Goal: Transaction & Acquisition: Book appointment/travel/reservation

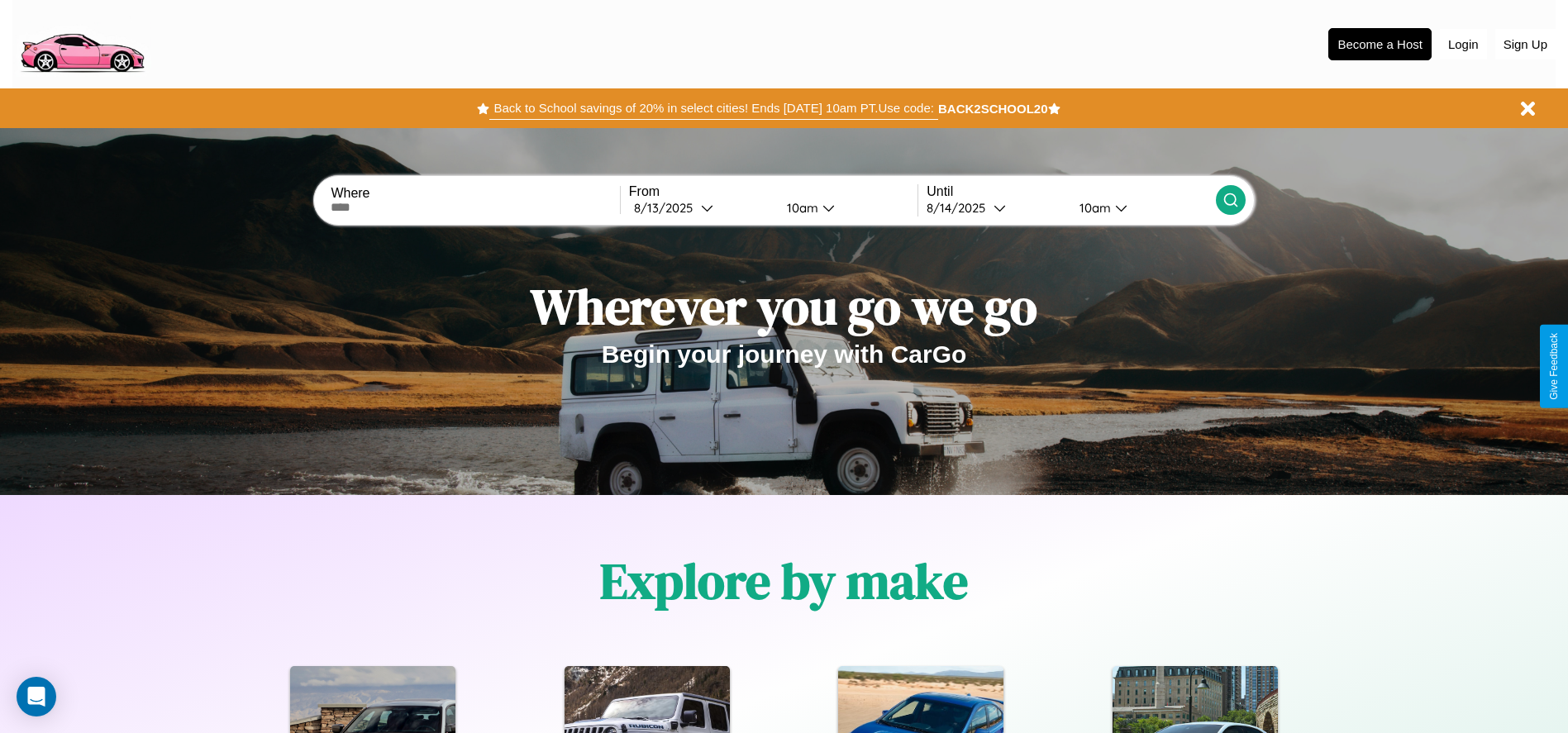
click at [714, 109] on button "Back to School savings of 20% in select cities! Ends [DATE] 10am PT. Use code:" at bounding box center [713, 108] width 448 height 23
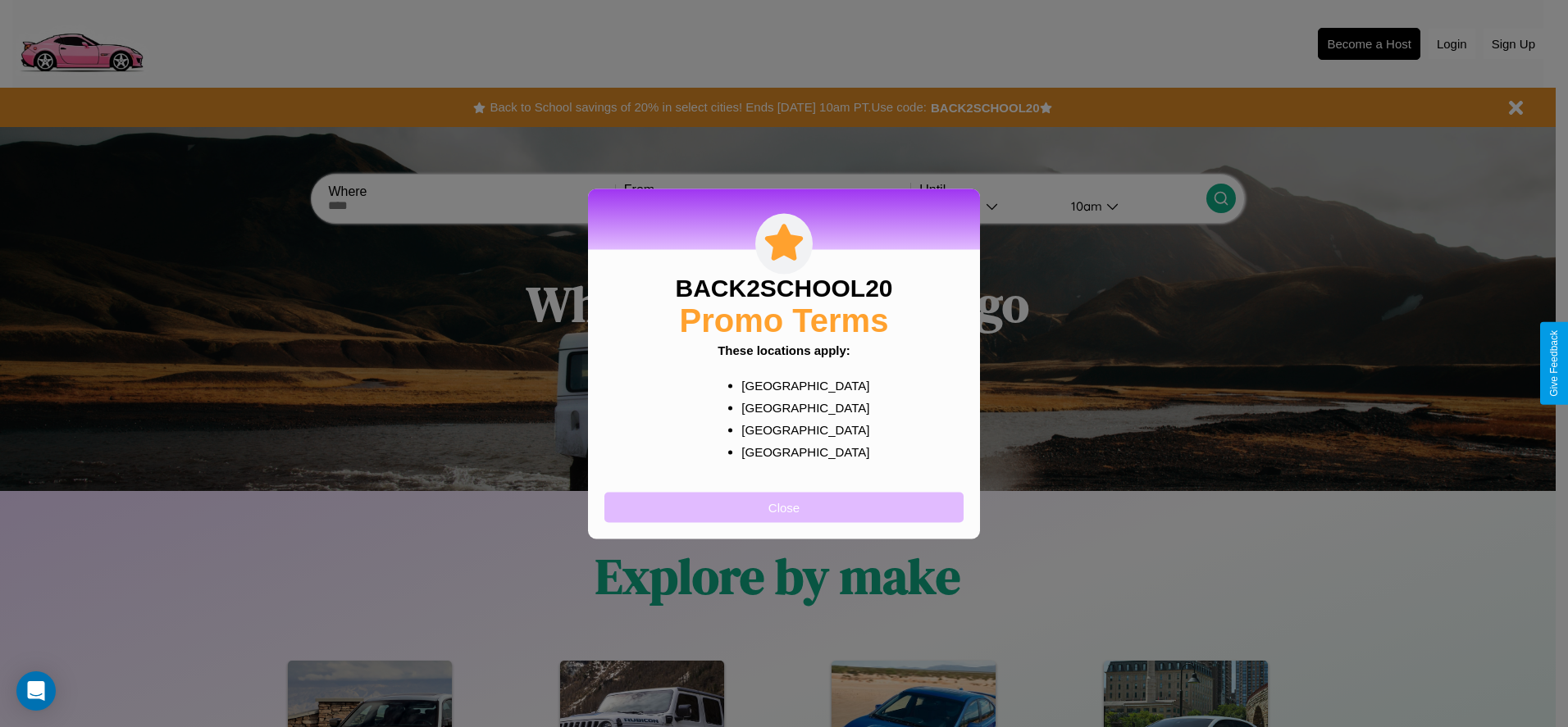
click at [784, 506] on button "Close" at bounding box center [784, 506] width 359 height 31
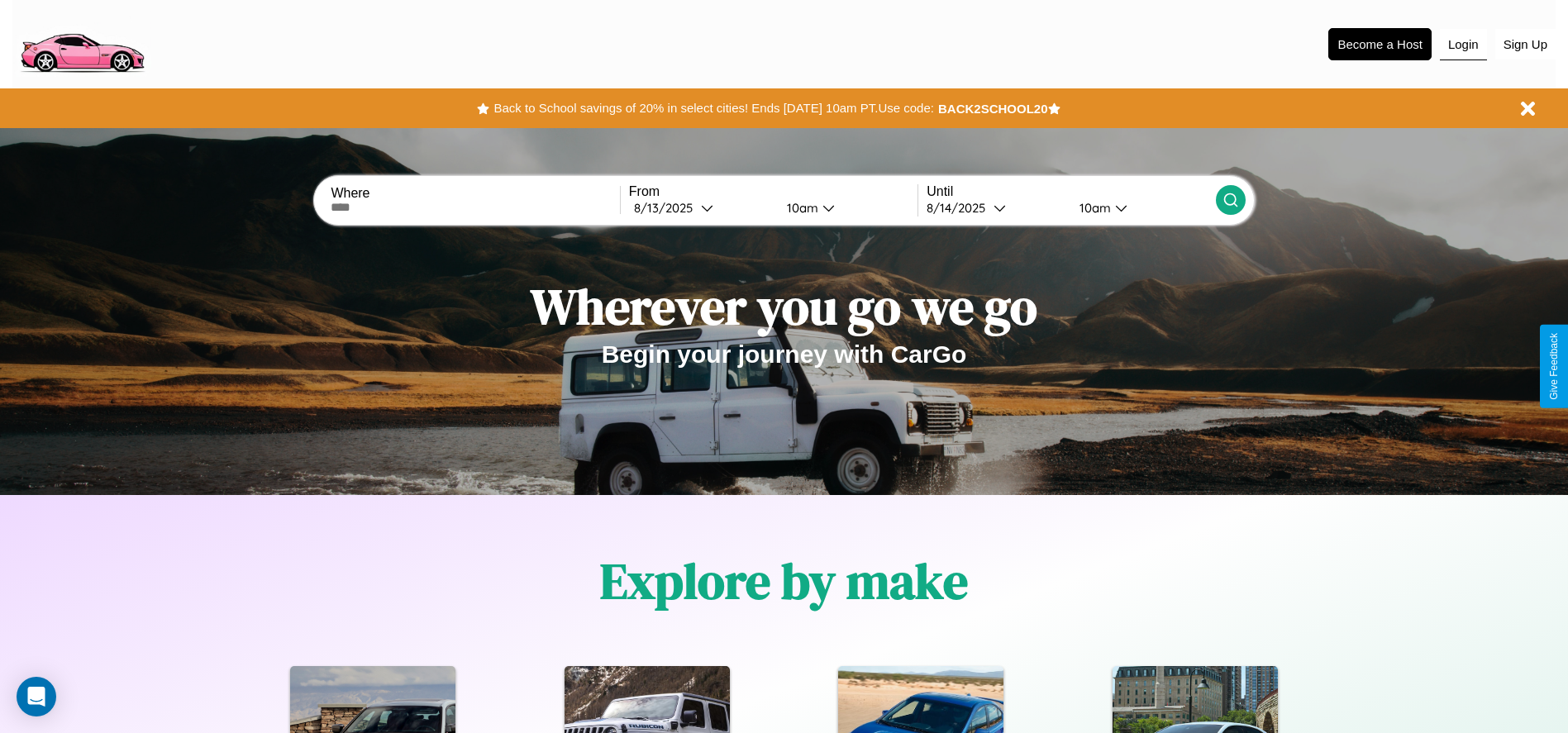
click at [1463, 44] on button "Login" at bounding box center [1463, 45] width 47 height 32
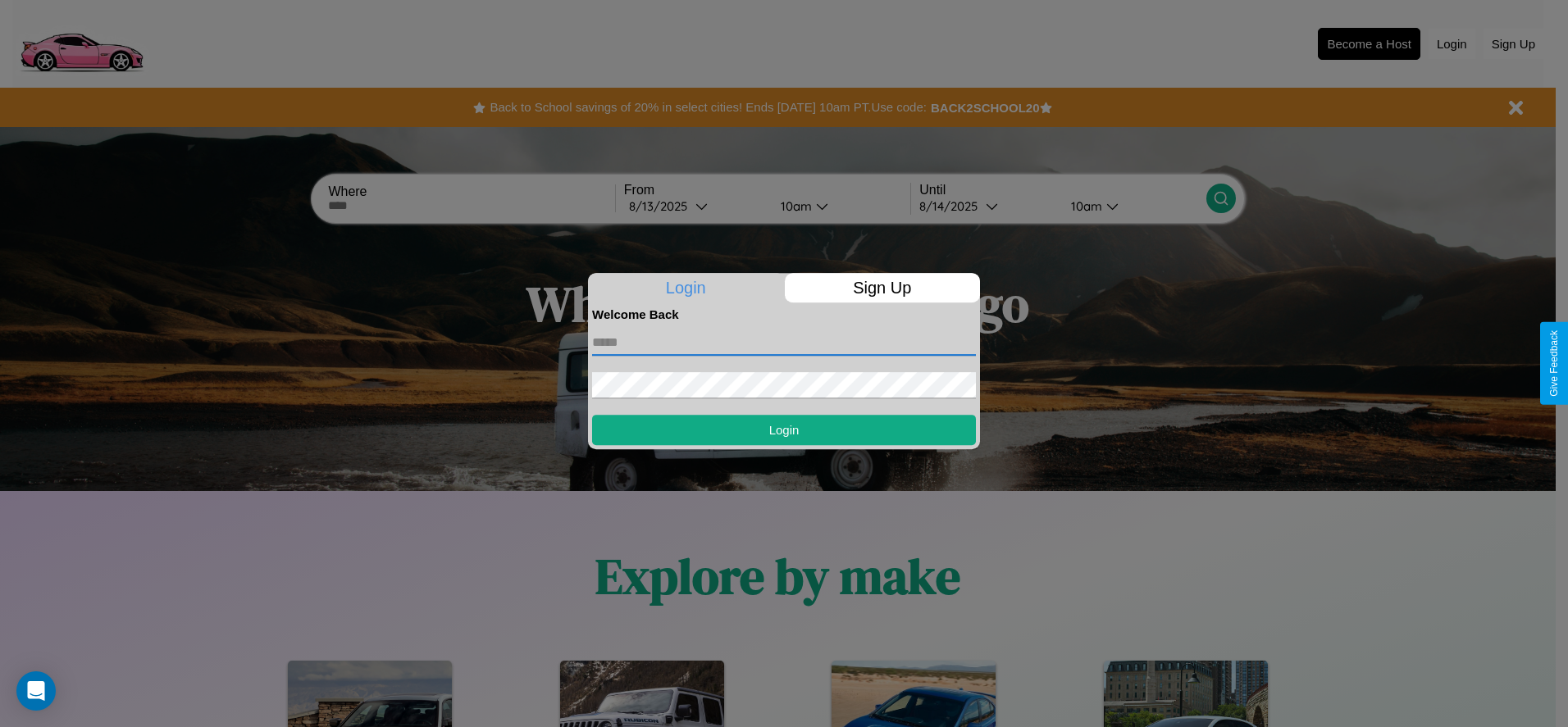
click at [784, 342] on input "text" at bounding box center [784, 342] width 384 height 26
type input "**********"
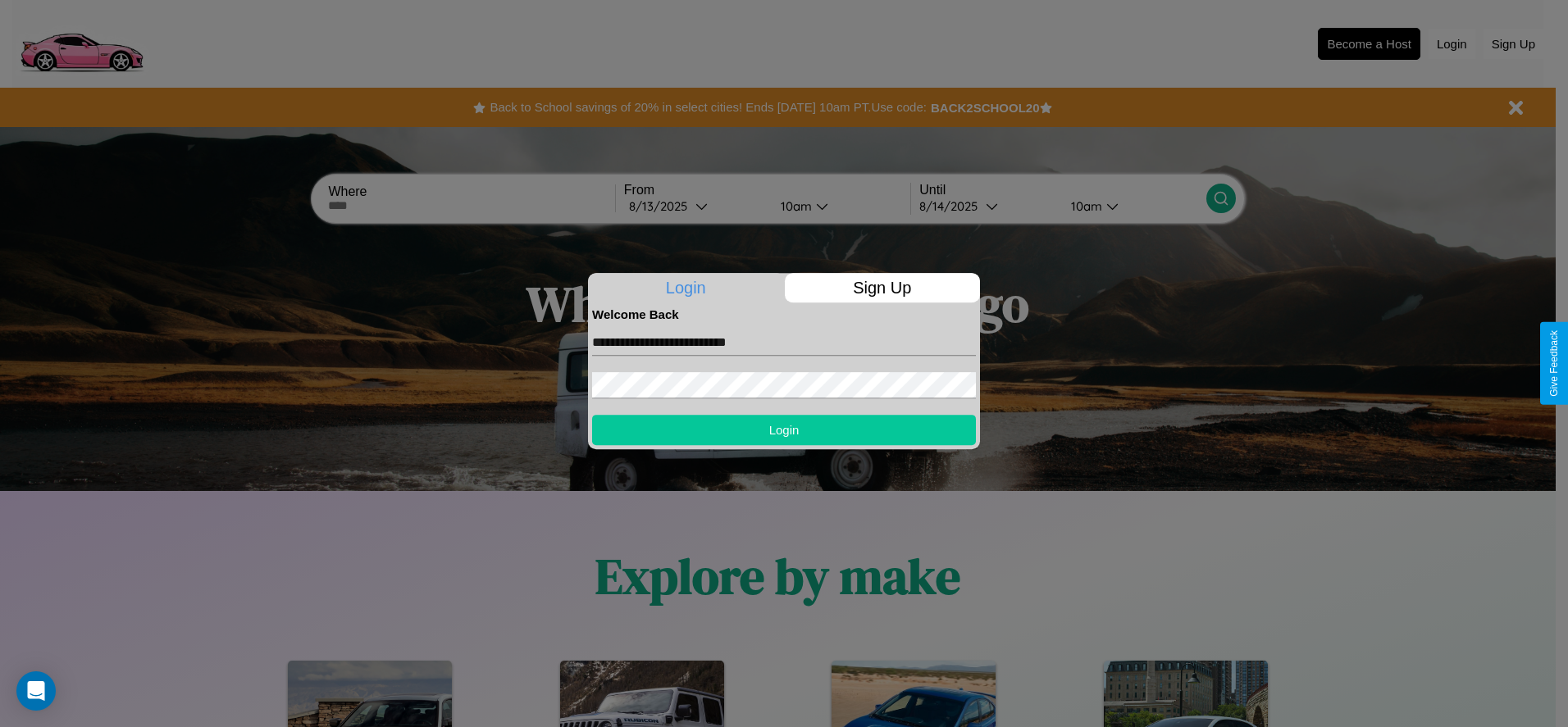
click at [784, 429] on button "Login" at bounding box center [784, 430] width 384 height 31
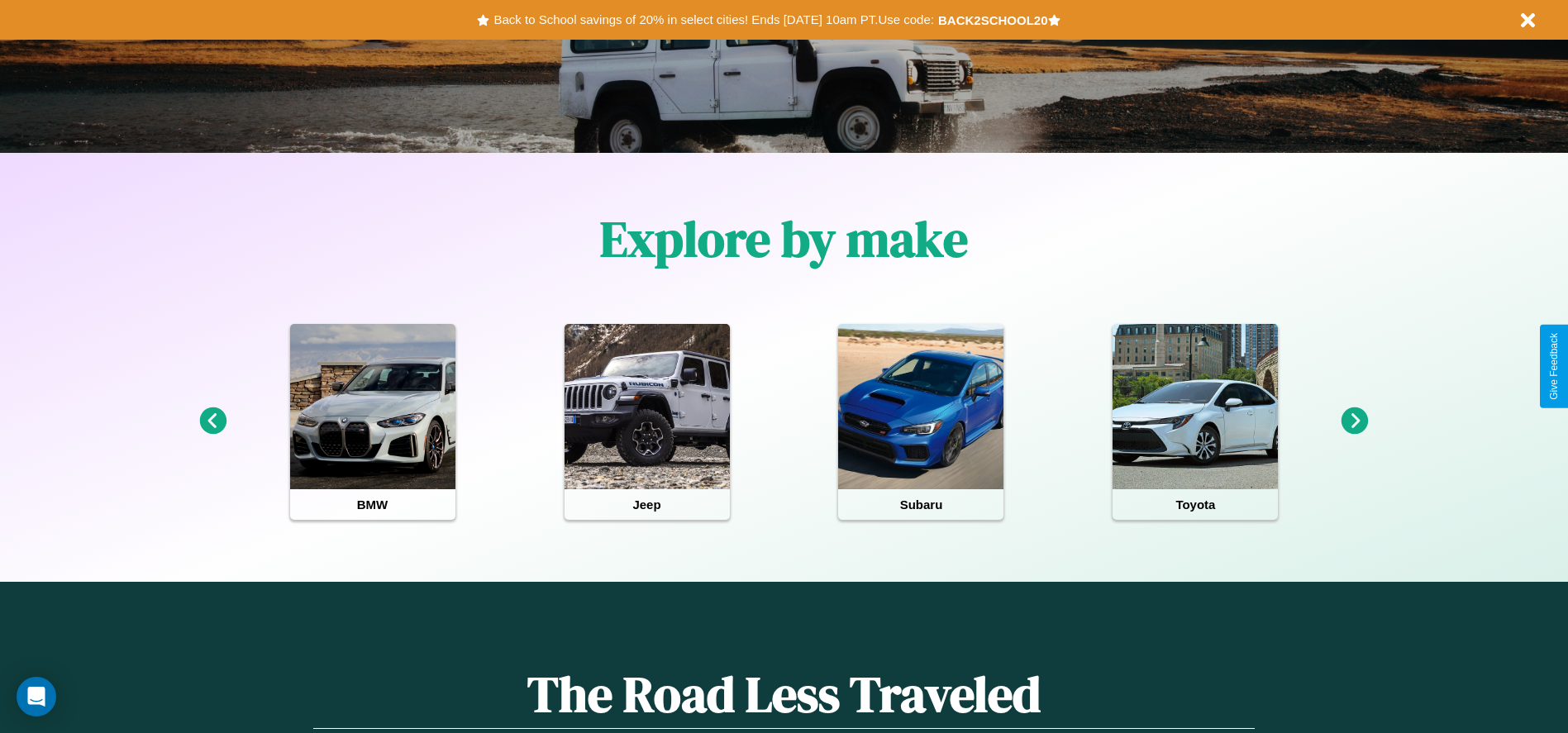
scroll to position [343, 0]
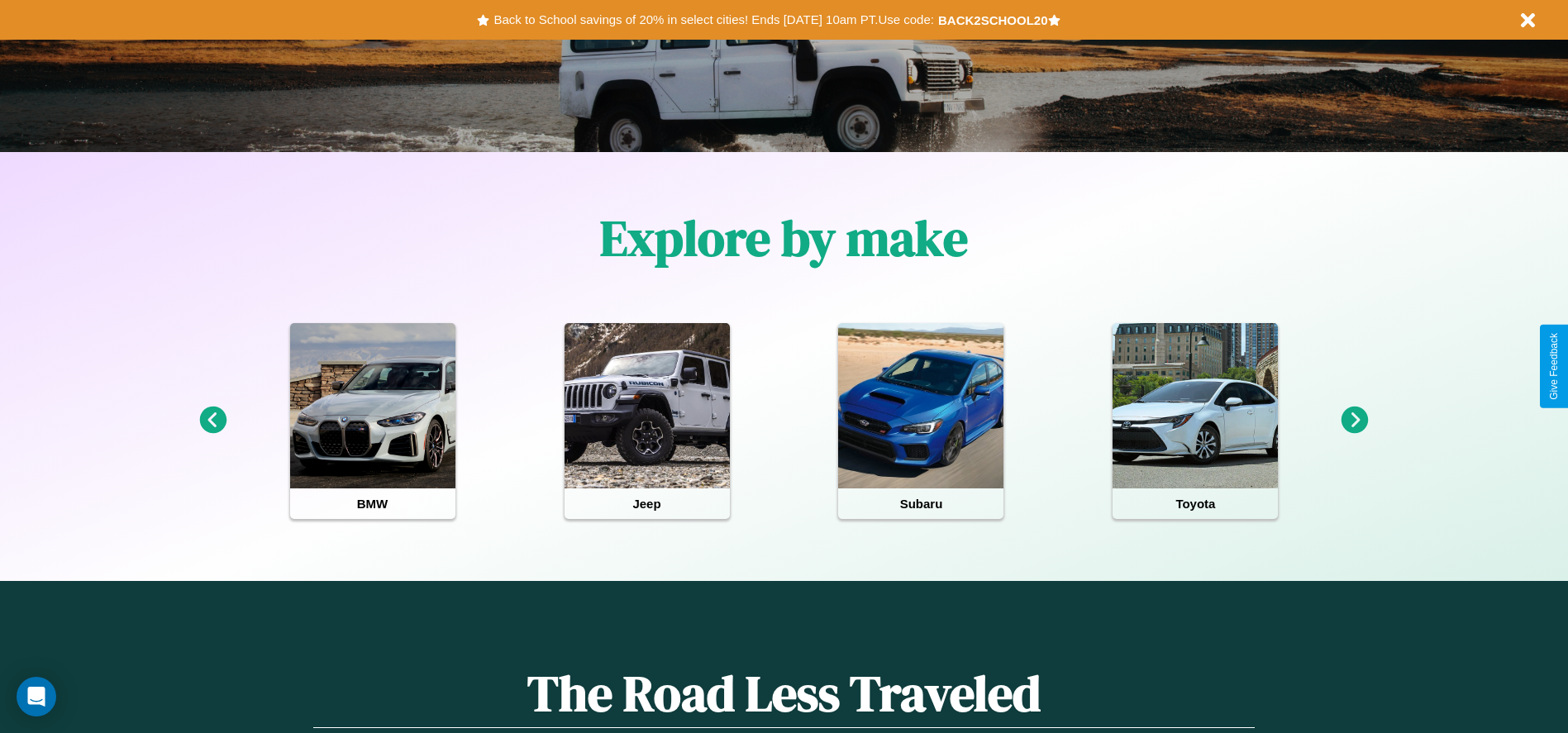
click at [1355, 420] on icon at bounding box center [1355, 419] width 27 height 27
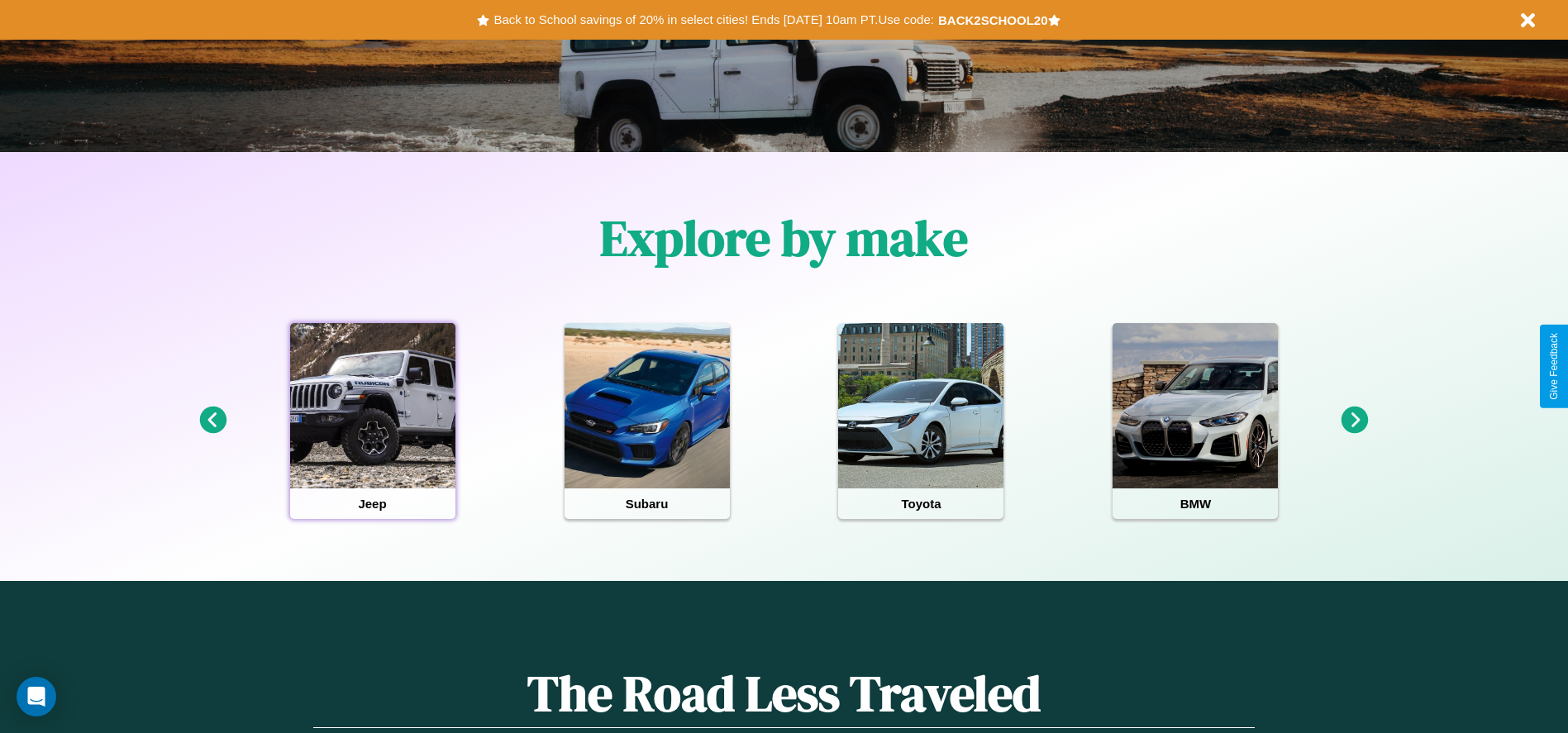
click at [372, 420] on div at bounding box center [372, 405] width 165 height 165
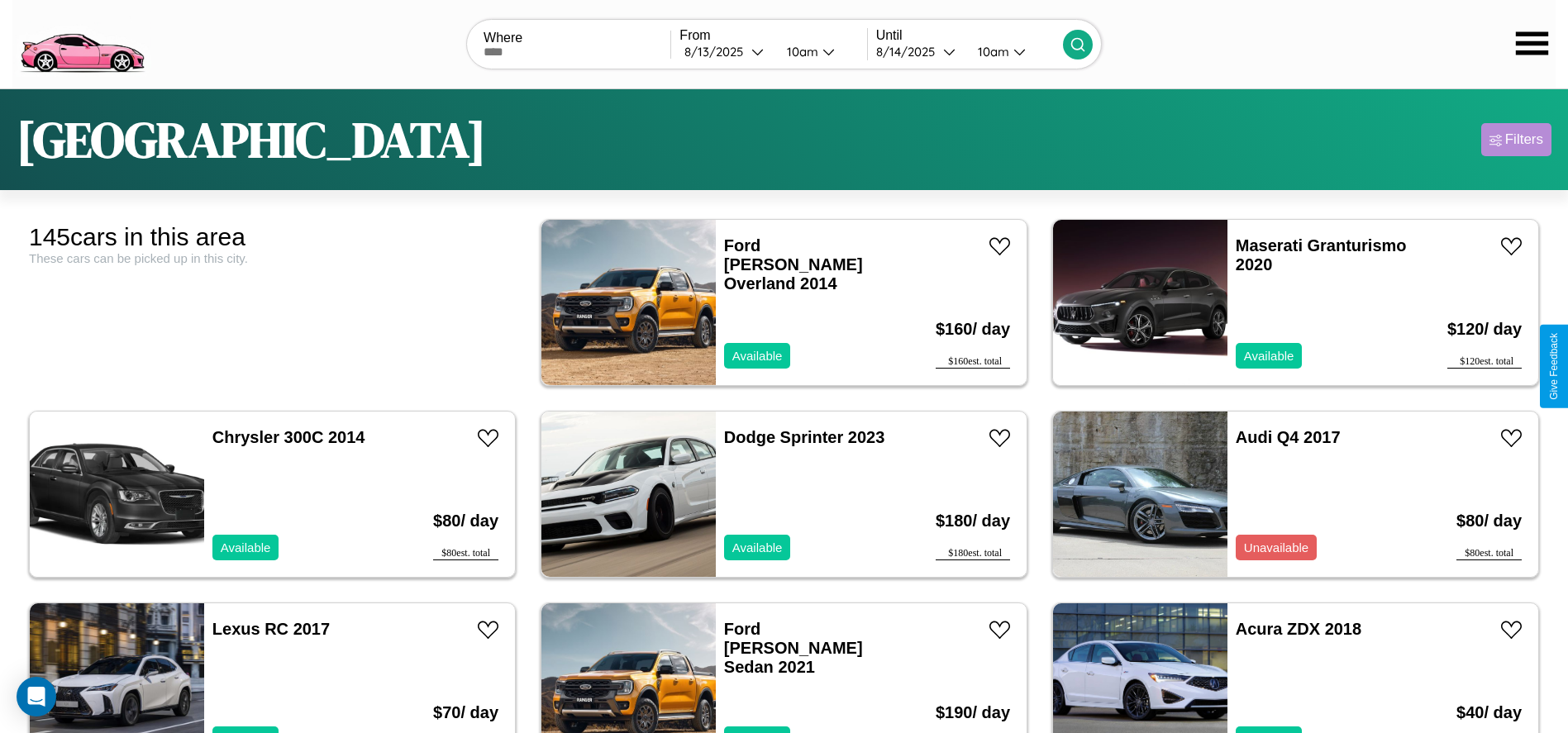
click at [1516, 140] on div "Filters" at bounding box center [1524, 140] width 38 height 17
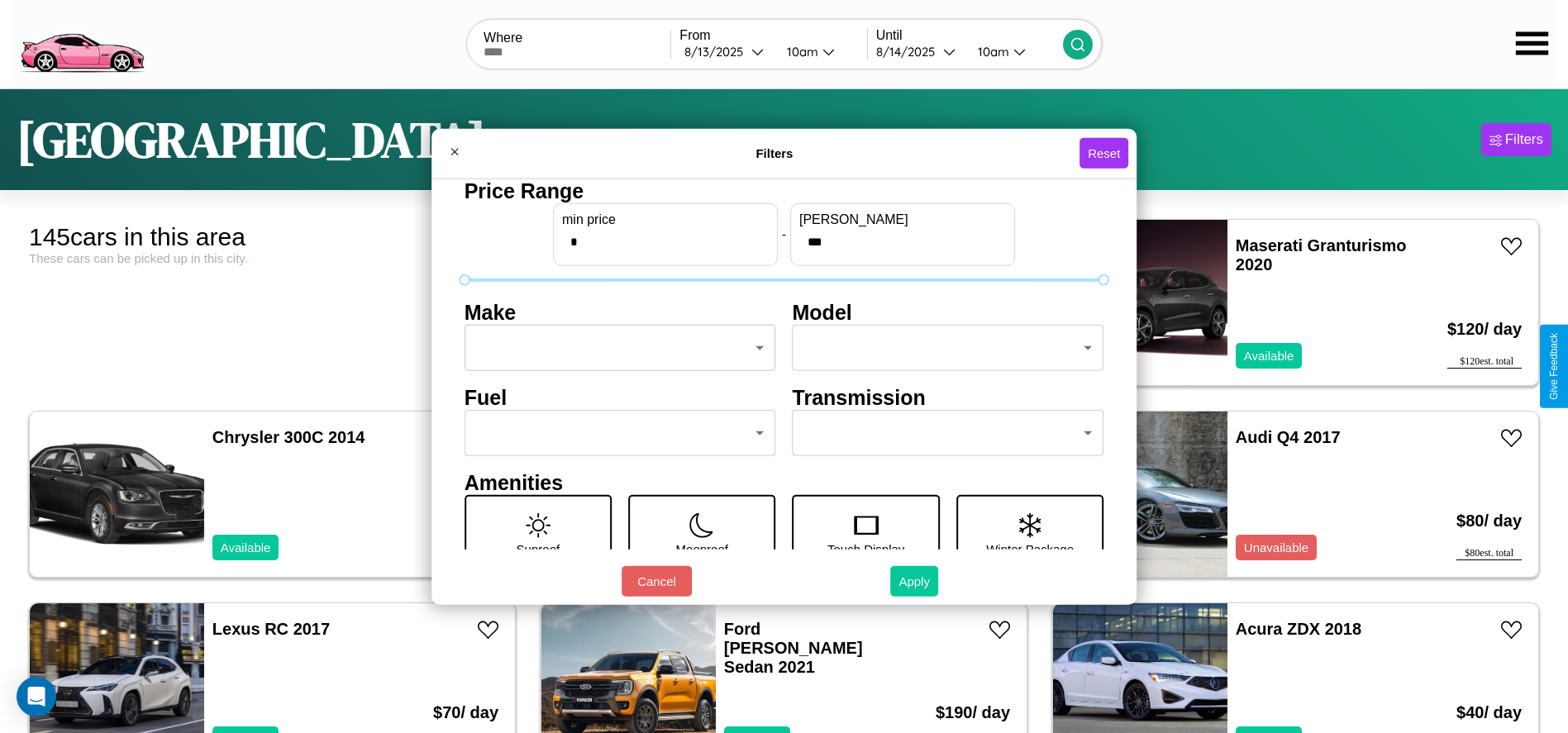
click at [915, 581] on button "Apply" at bounding box center [914, 581] width 48 height 31
